Goal: Navigation & Orientation: Understand site structure

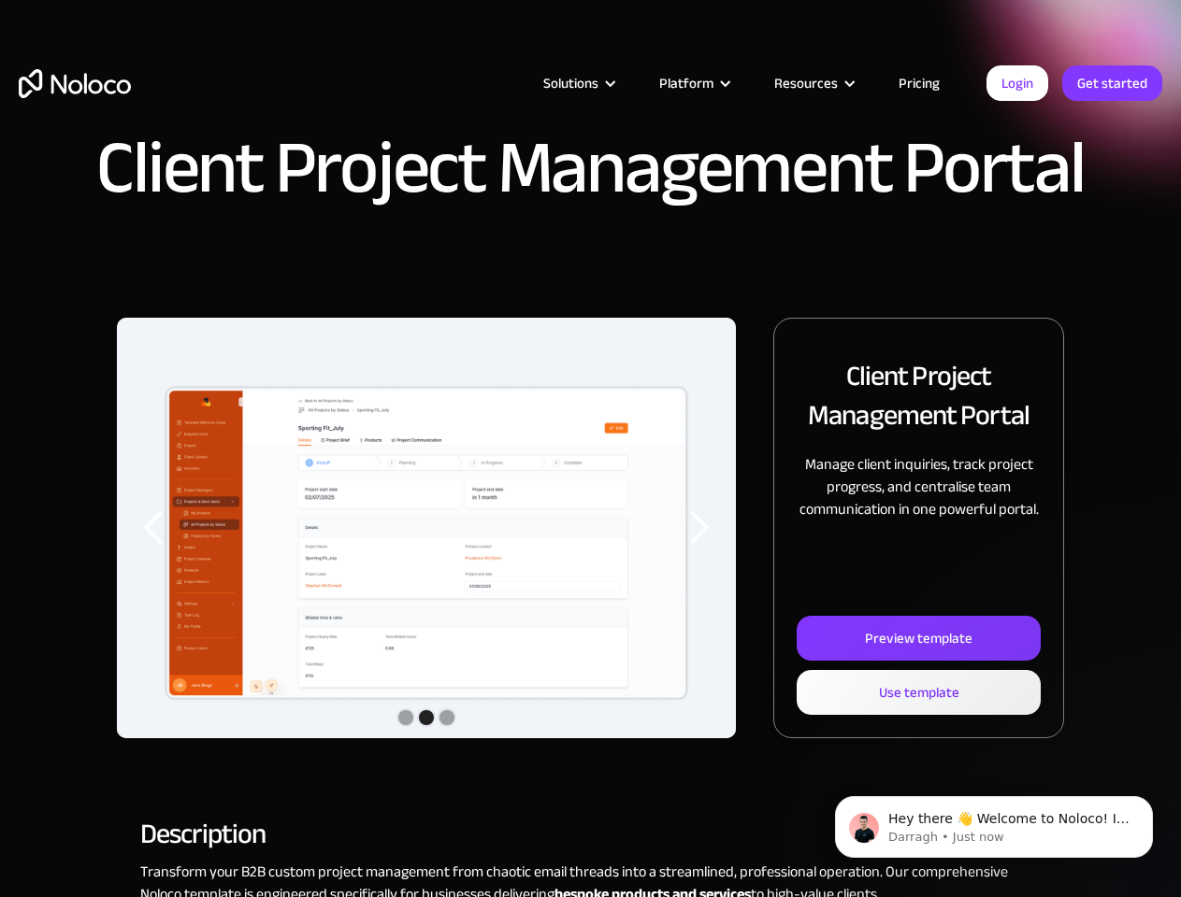
click at [590, 449] on img "2 of 3" at bounding box center [426, 543] width 619 height 451
click at [558, 83] on div "Solutions" at bounding box center [570, 83] width 55 height 24
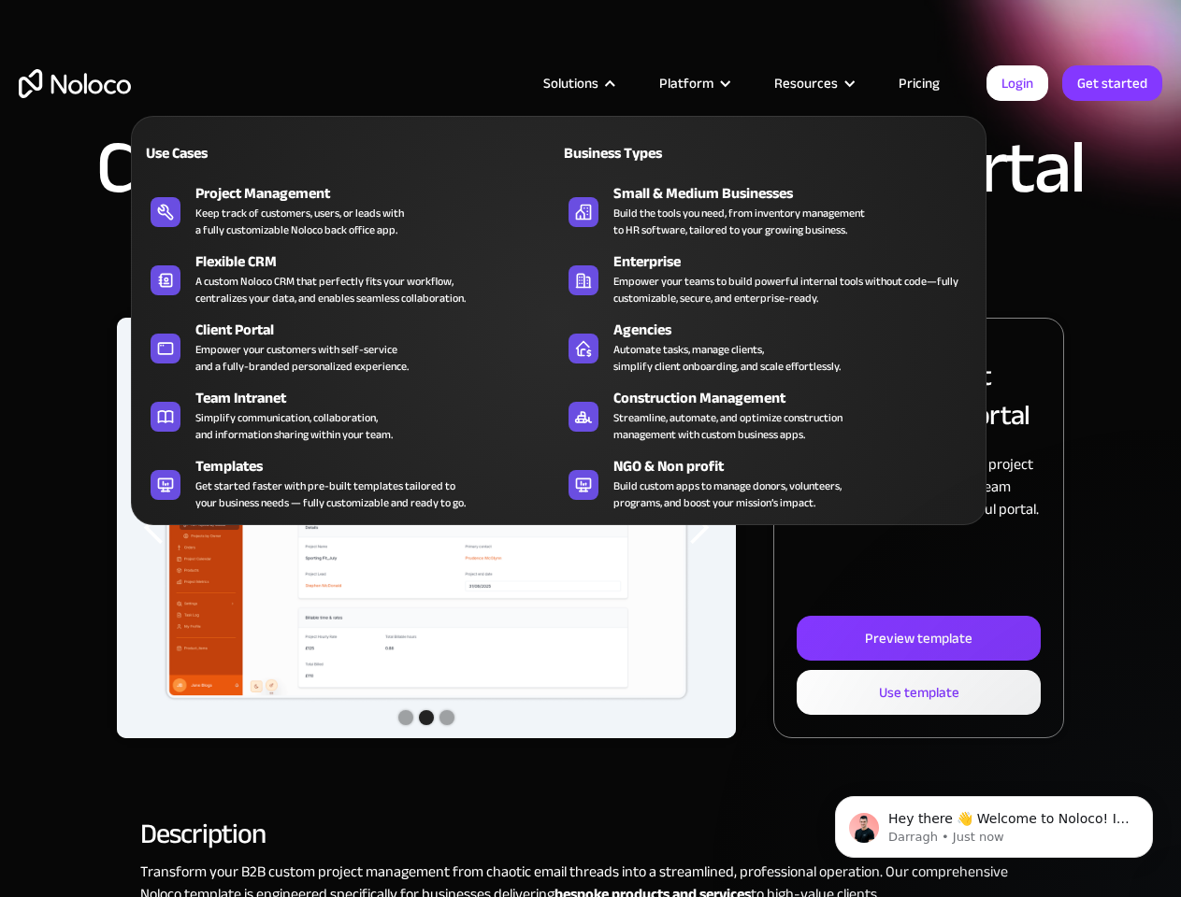
click at [579, 83] on div "Solutions" at bounding box center [570, 83] width 55 height 24
click at [694, 83] on div "Platform" at bounding box center [686, 83] width 54 height 24
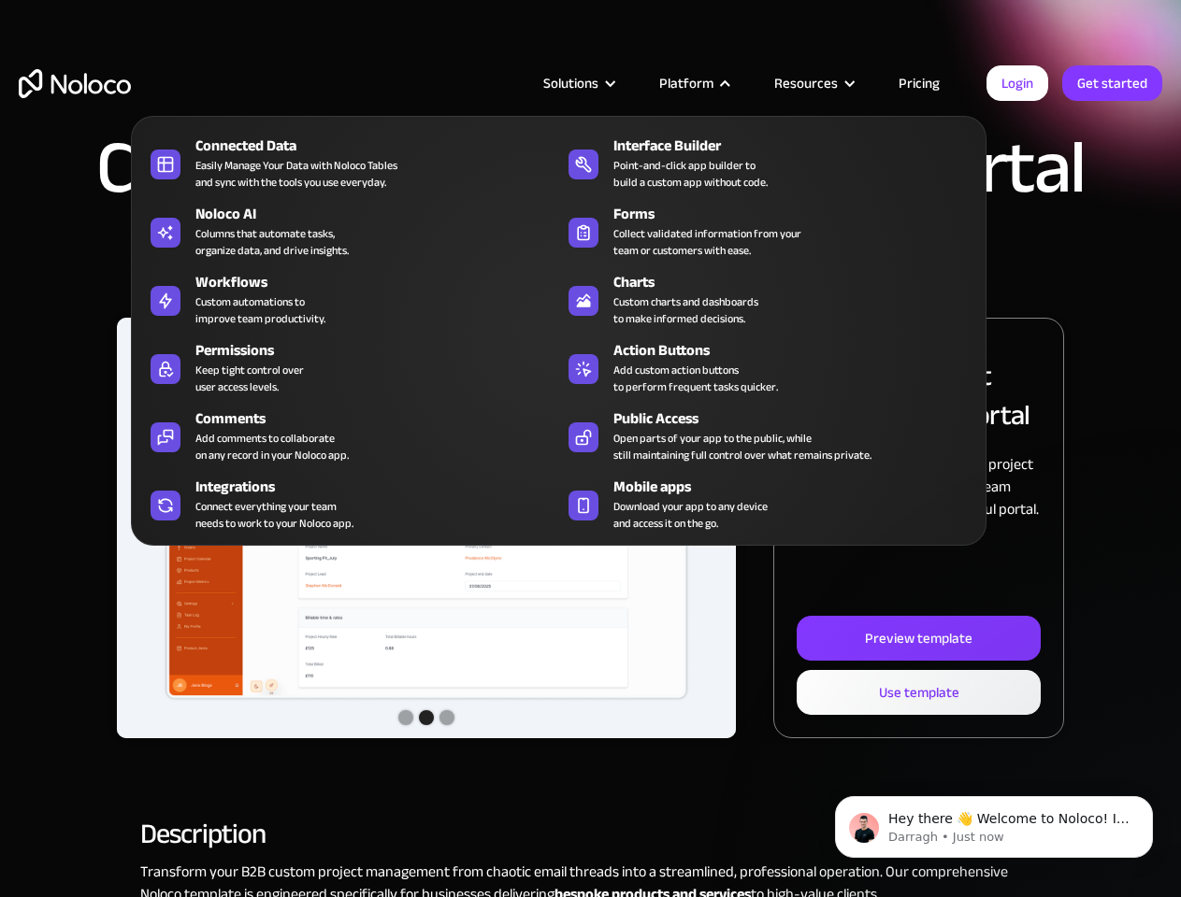
click at [813, 83] on div "Resources" at bounding box center [806, 83] width 64 height 24
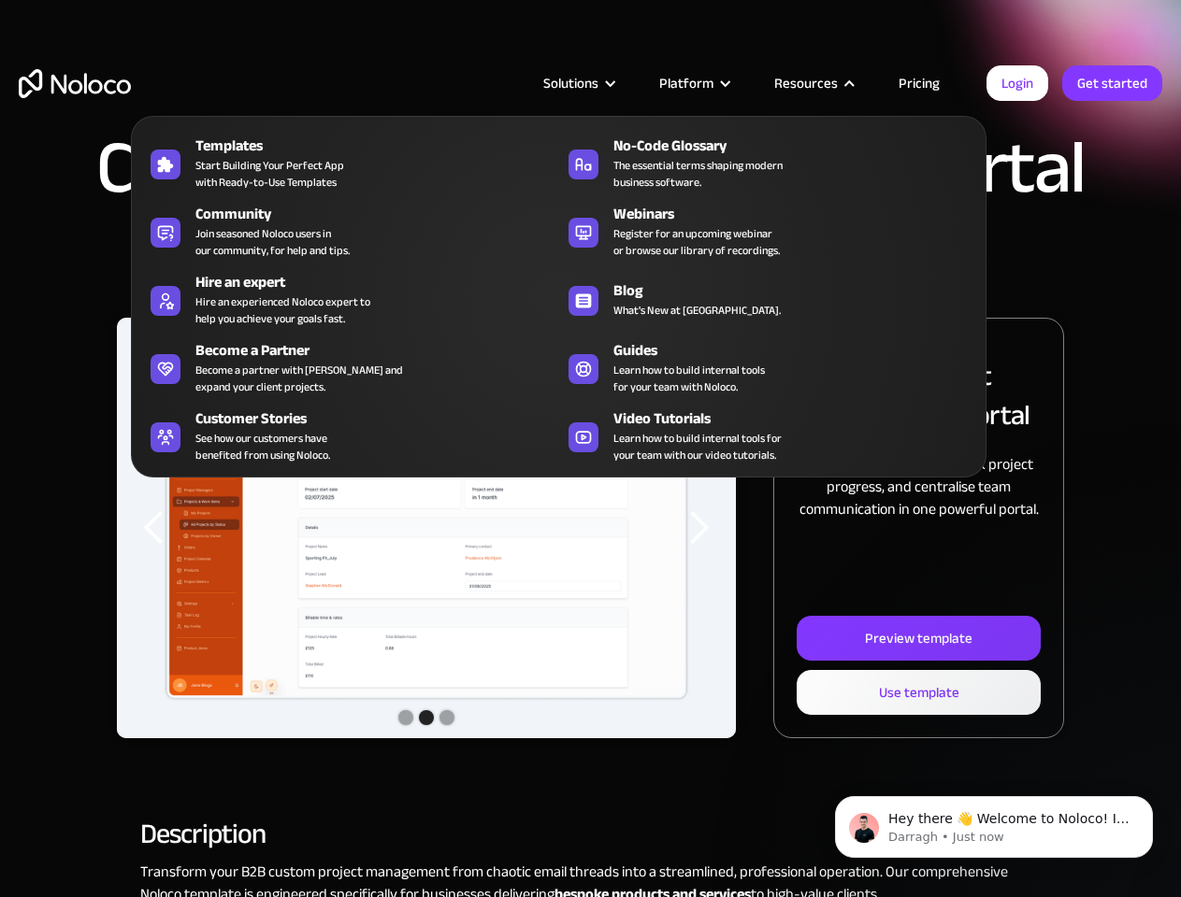
click at [426, 528] on img "2 of 3" at bounding box center [426, 543] width 619 height 451
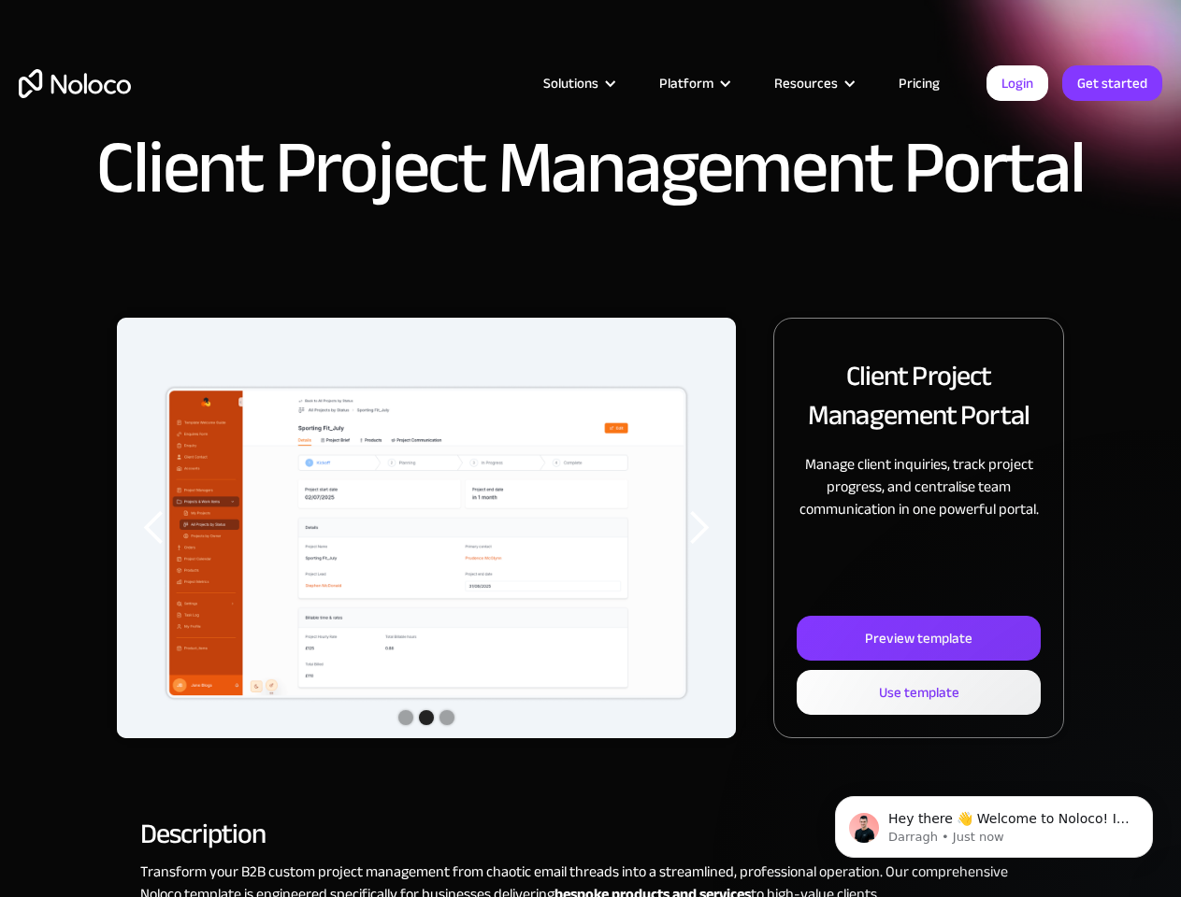
click at [154, 528] on div "previous slide" at bounding box center [154, 528] width 37 height 37
click at [698, 528] on div "next slide" at bounding box center [698, 528] width 37 height 37
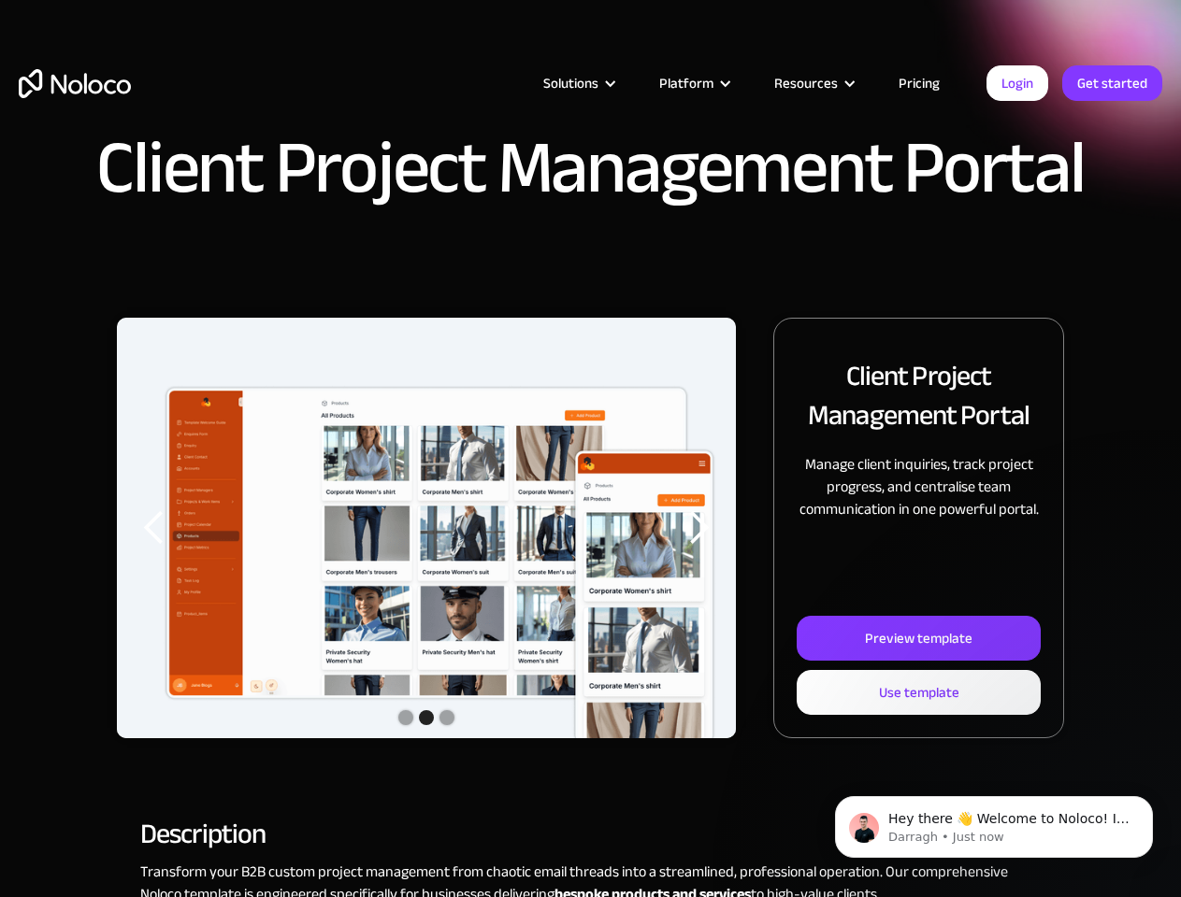
click at [426, 720] on div "Show slide 2 of 3" at bounding box center [426, 718] width 15 height 15
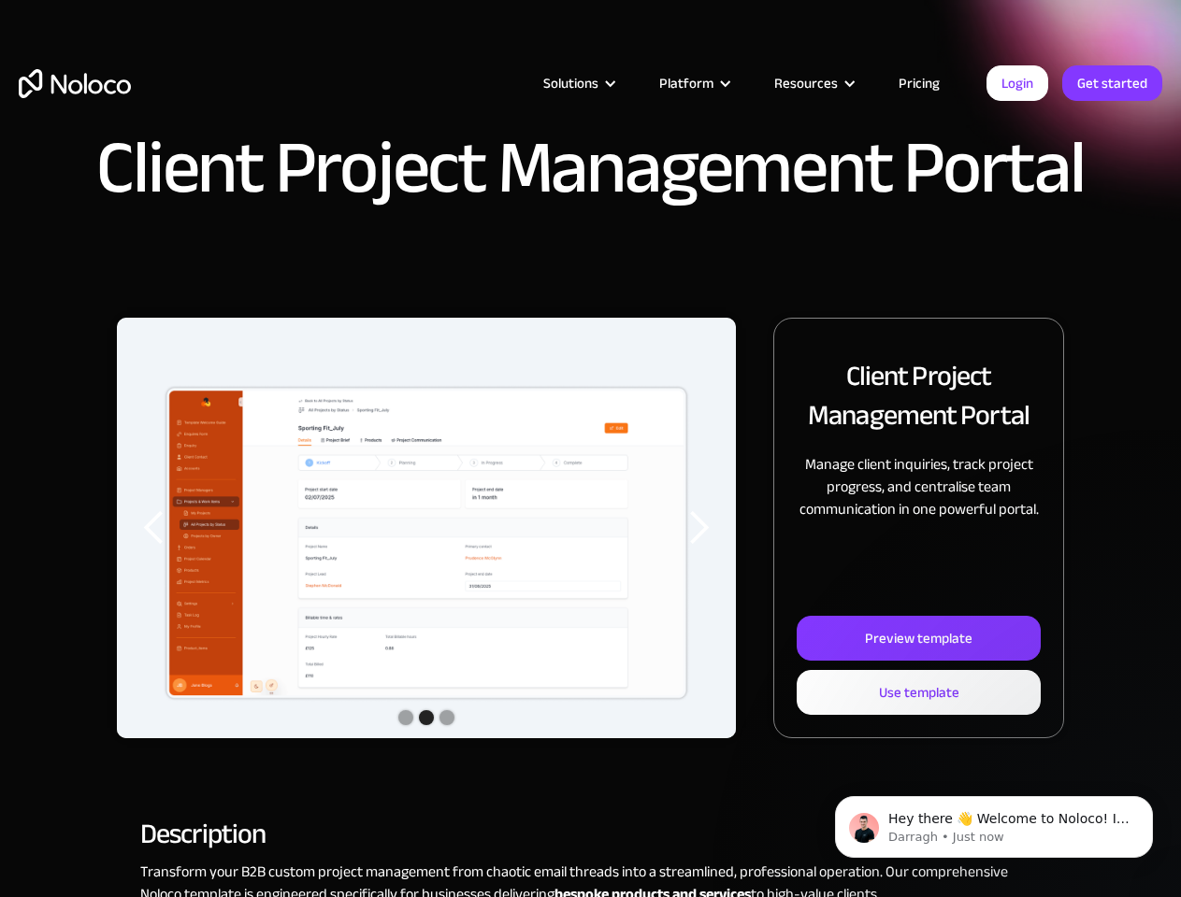
click at [406, 718] on div "Show slide 1 of 3" at bounding box center [405, 718] width 15 height 15
